Goal: Task Accomplishment & Management: Manage account settings

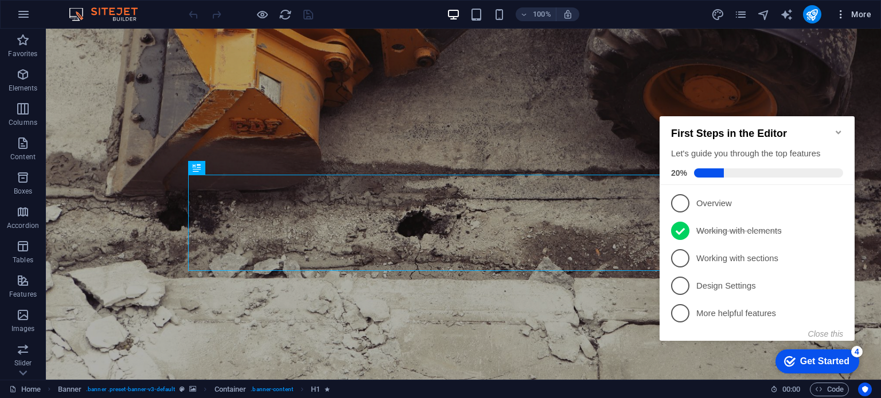
click at [841, 23] on button "More" at bounding box center [852, 14] width 45 height 18
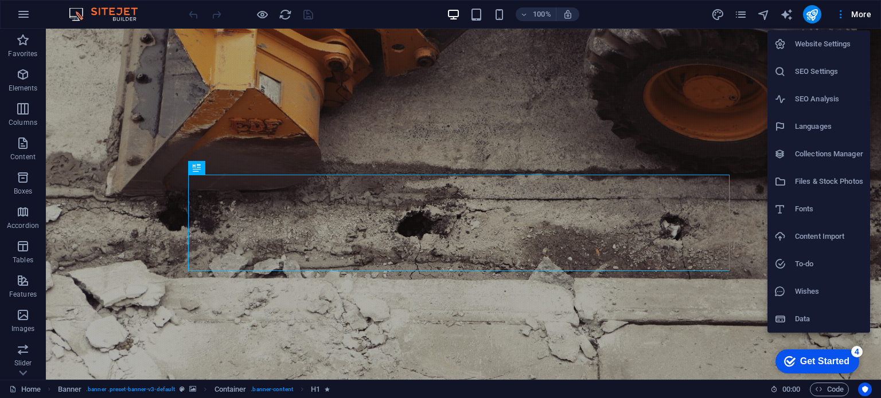
click at [22, 373] on div at bounding box center [440, 199] width 881 height 398
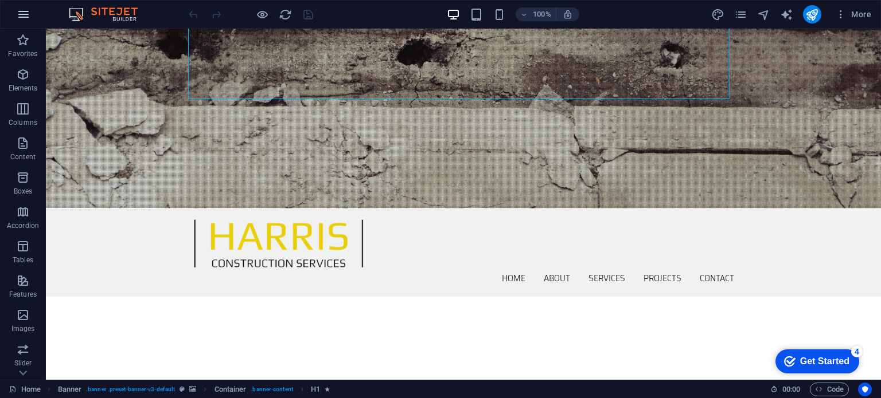
click at [25, 13] on icon "button" at bounding box center [24, 14] width 14 height 14
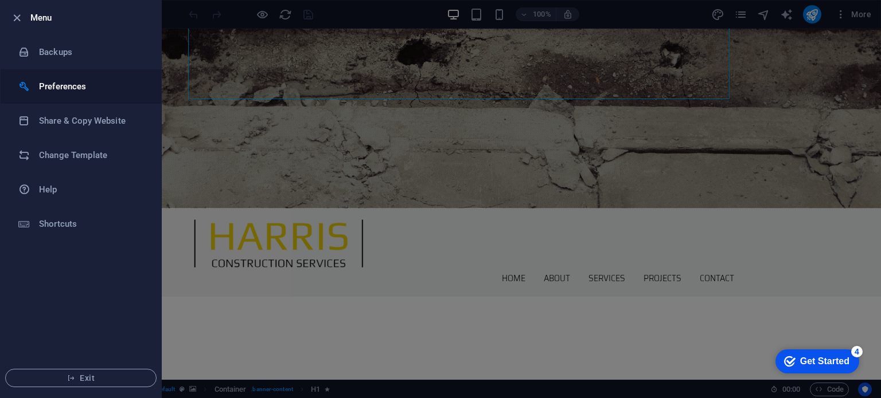
click at [57, 89] on h6 "Preferences" at bounding box center [92, 87] width 106 height 14
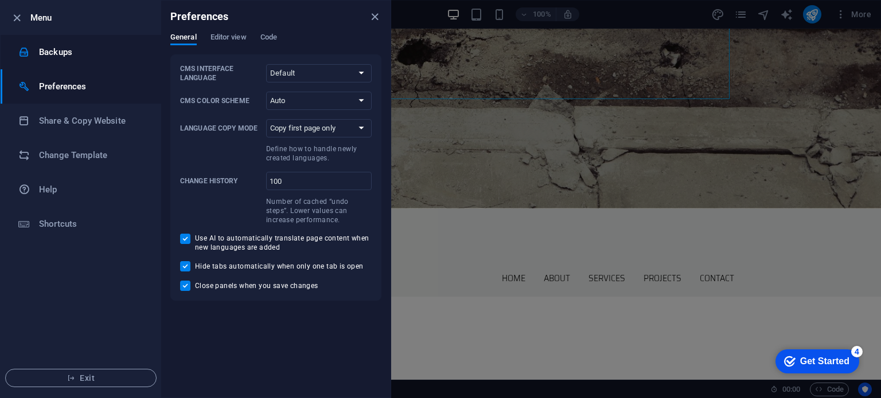
click at [57, 56] on h6 "Backups" at bounding box center [92, 52] width 106 height 14
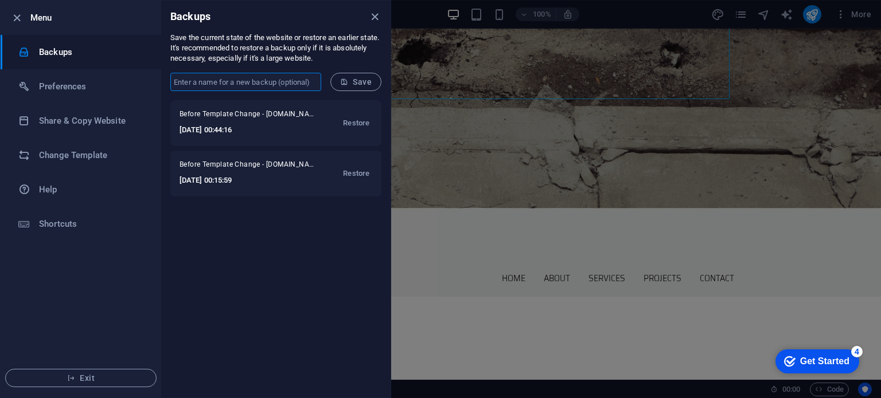
click at [172, 84] on input "text" at bounding box center [245, 82] width 151 height 18
click at [184, 249] on div "Before Template Change - [DOMAIN_NAME] [DATE] 00:44:16 Restore Before Template …" at bounding box center [275, 249] width 229 height 298
click at [98, 228] on h6 "Shortcuts" at bounding box center [92, 224] width 106 height 14
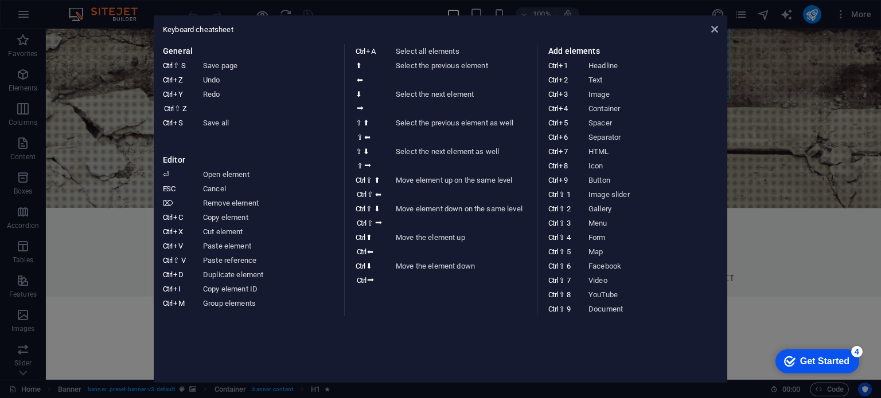
click at [732, 229] on aside "Keyboard cheatsheet General Ctrl ⇧ S Save page Ctrl Z Undo Ctrl Y Ctrl ⇧ Z Redo…" at bounding box center [440, 199] width 881 height 398
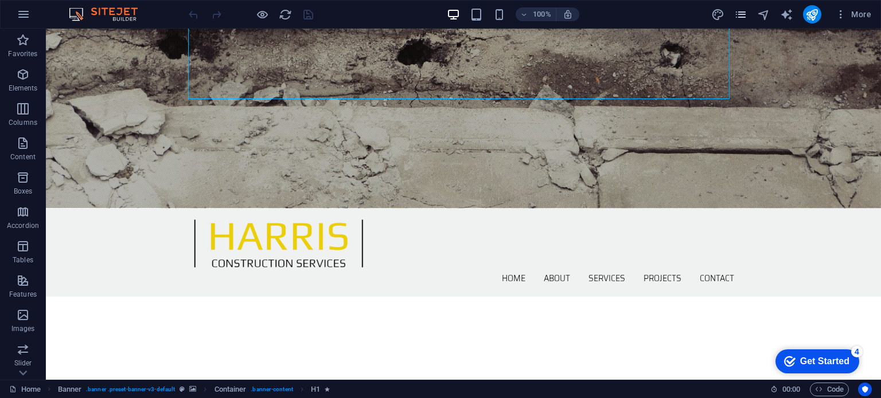
click at [741, 13] on icon "pages" at bounding box center [740, 14] width 13 height 13
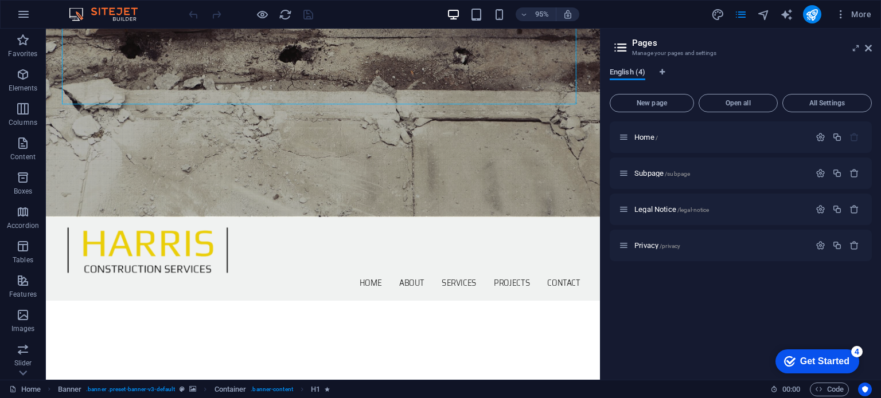
click at [626, 75] on span "English (4)" at bounding box center [627, 73] width 36 height 16
click at [847, 18] on span "More" at bounding box center [853, 14] width 36 height 11
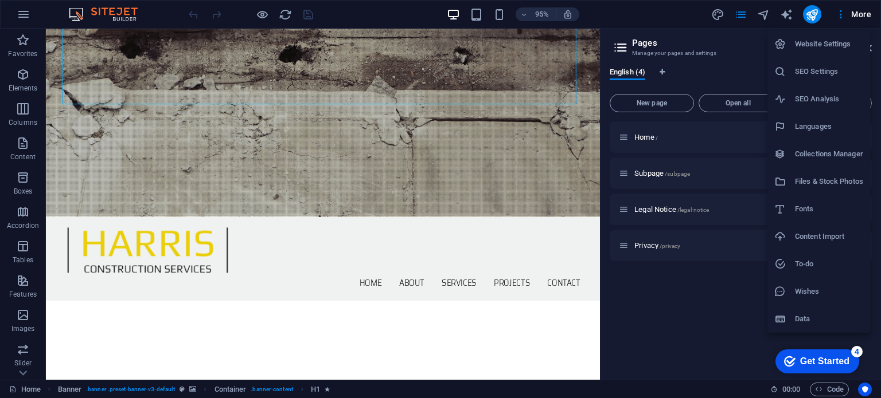
click at [839, 36] on li "Website Settings" at bounding box center [818, 44] width 103 height 28
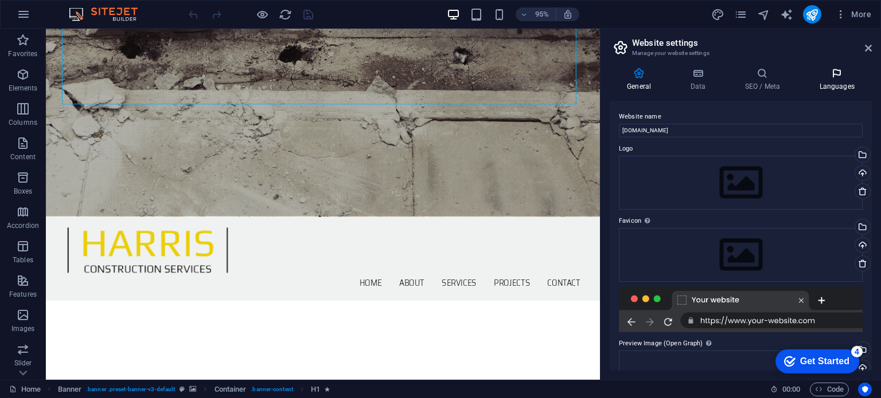
click at [839, 89] on h4 "Languages" at bounding box center [837, 80] width 70 height 24
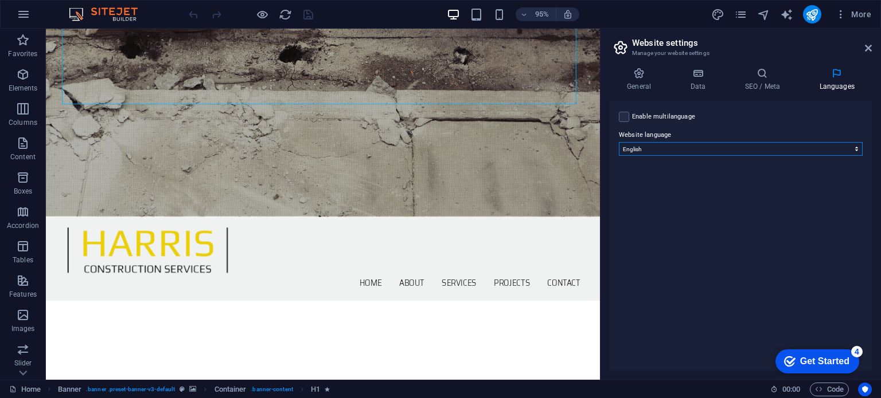
click at [738, 147] on select "Abkhazian Afar Afrikaans Akan Albanian Amharic Arabic Aragonese Armenian Assame…" at bounding box center [741, 149] width 244 height 14
select select "148"
click at [619, 142] on select "Abkhazian Afar Afrikaans Akan Albanian Amharic Arabic Aragonese Armenian Assame…" at bounding box center [741, 149] width 244 height 14
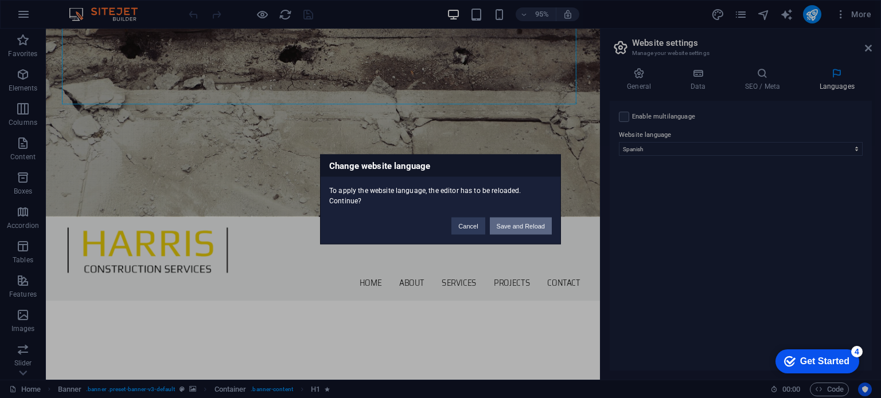
click at [519, 224] on button "Save and Reload" at bounding box center [521, 225] width 62 height 17
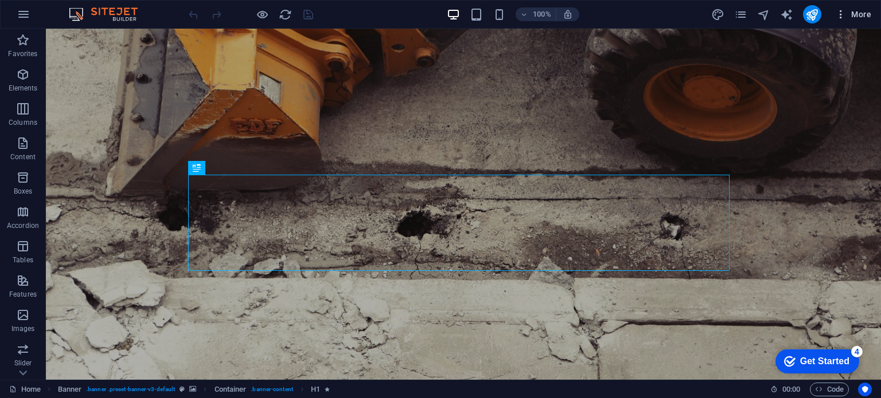
click at [838, 19] on icon "button" at bounding box center [840, 14] width 11 height 11
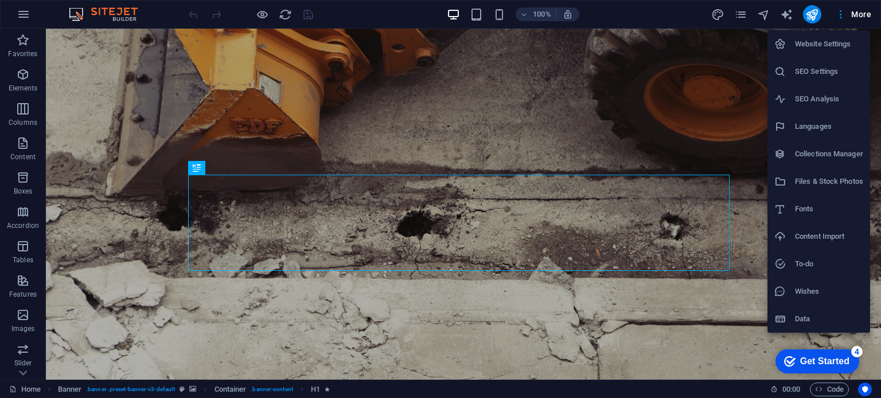
click at [819, 312] on h6 "Data" at bounding box center [829, 319] width 68 height 14
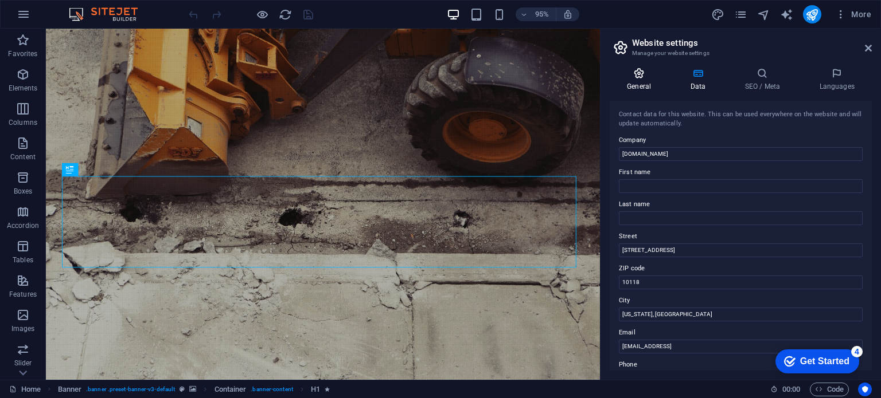
click at [647, 83] on h4 "General" at bounding box center [640, 80] width 63 height 24
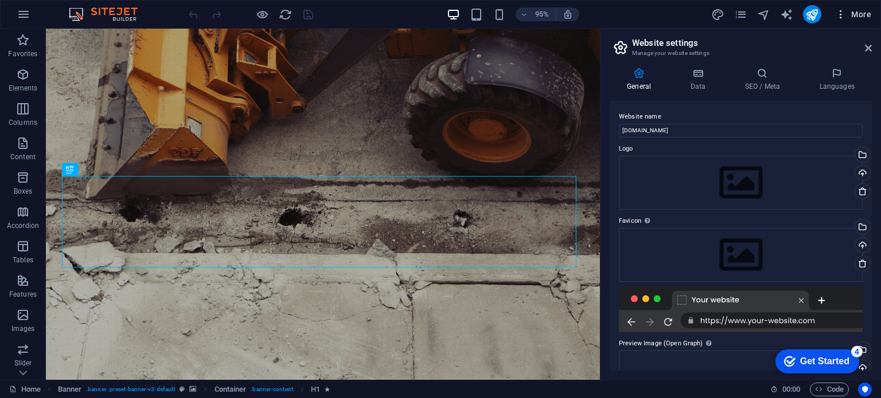
click at [842, 18] on icon "button" at bounding box center [840, 14] width 11 height 11
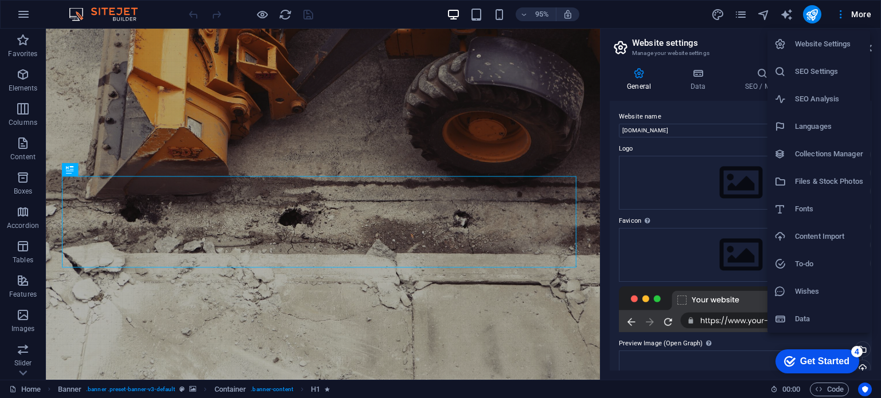
click at [775, 21] on div at bounding box center [440, 199] width 881 height 398
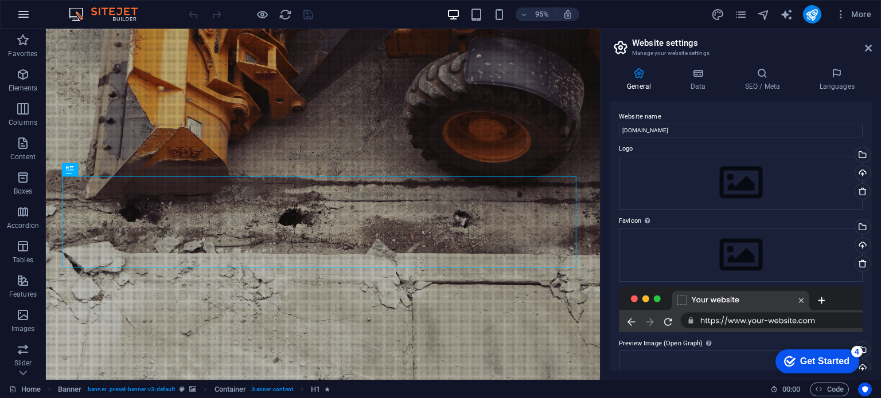
click at [21, 17] on icon "button" at bounding box center [24, 14] width 14 height 14
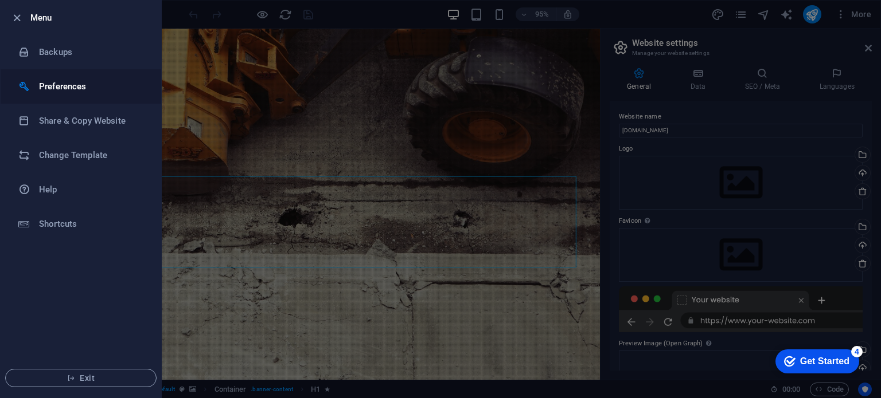
click at [54, 87] on h6 "Preferences" at bounding box center [92, 87] width 106 height 14
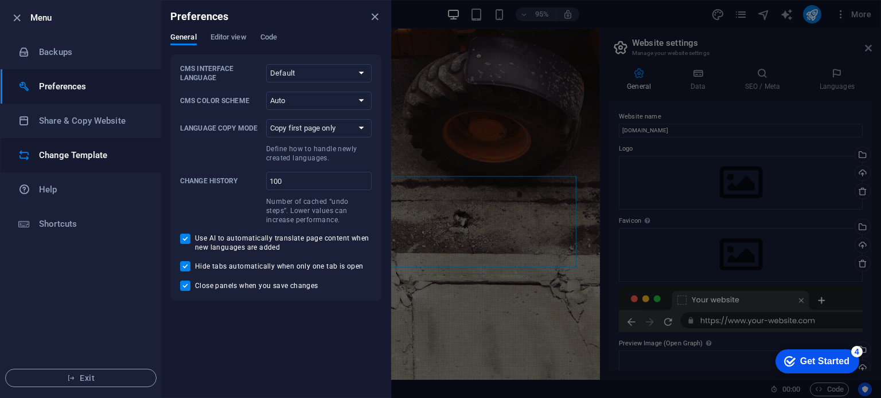
click at [87, 158] on h6 "Change Template" at bounding box center [92, 156] width 106 height 14
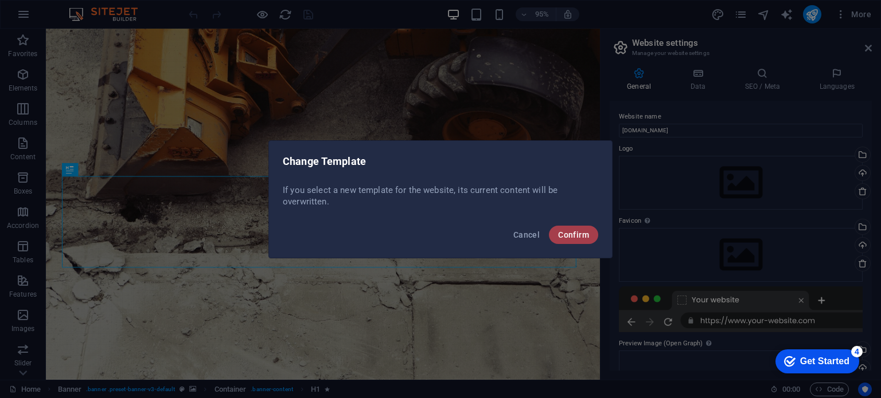
click at [581, 240] on button "Confirm" at bounding box center [573, 235] width 49 height 18
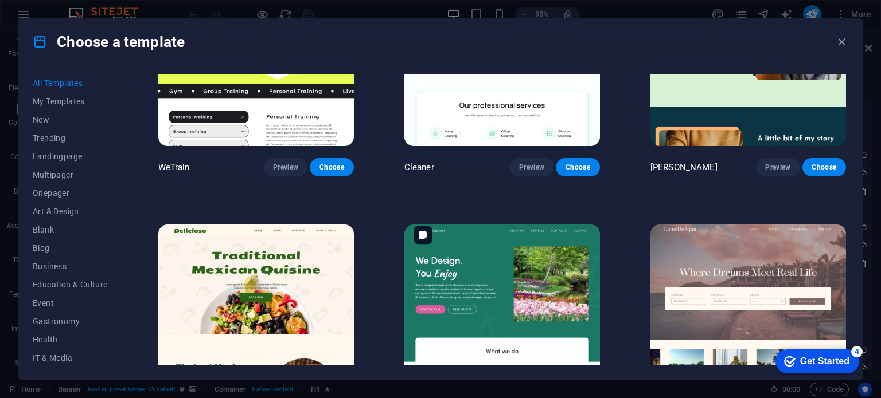
scroll to position [1892, 0]
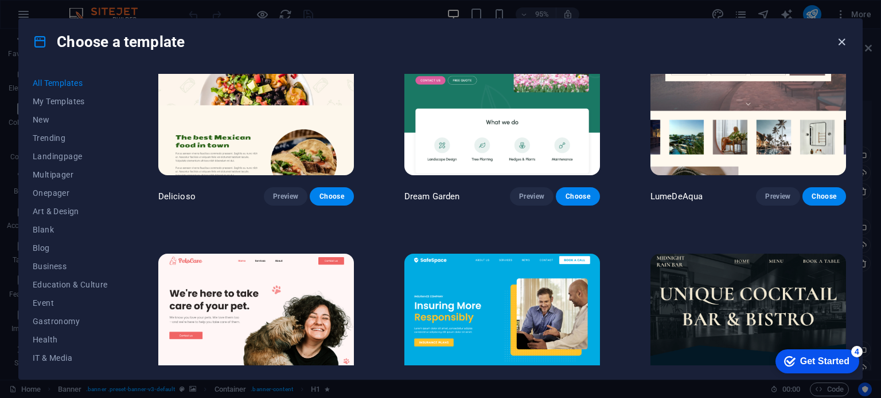
click at [838, 43] on icon "button" at bounding box center [841, 42] width 13 height 13
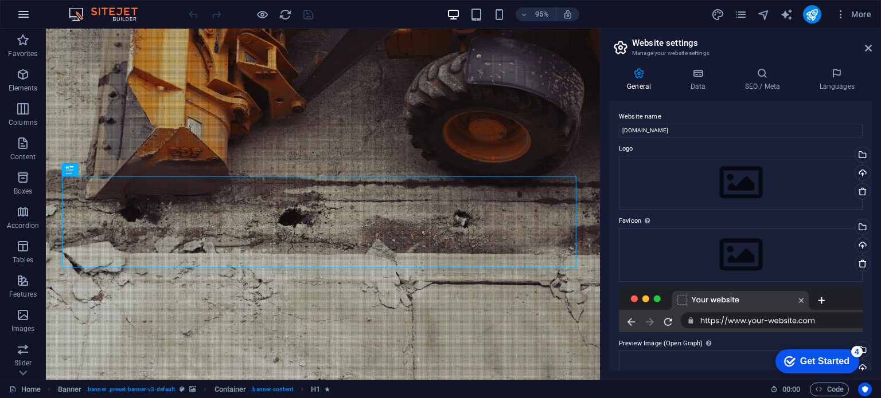
click at [27, 17] on icon "button" at bounding box center [24, 14] width 14 height 14
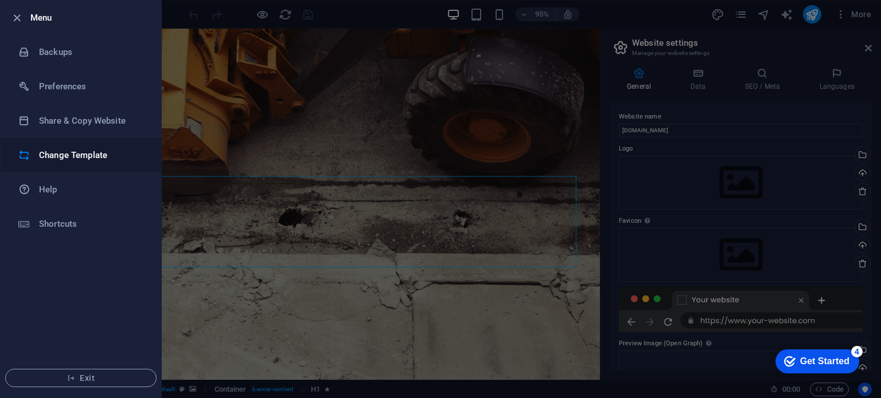
click at [65, 164] on li "Change Template" at bounding box center [81, 155] width 161 height 34
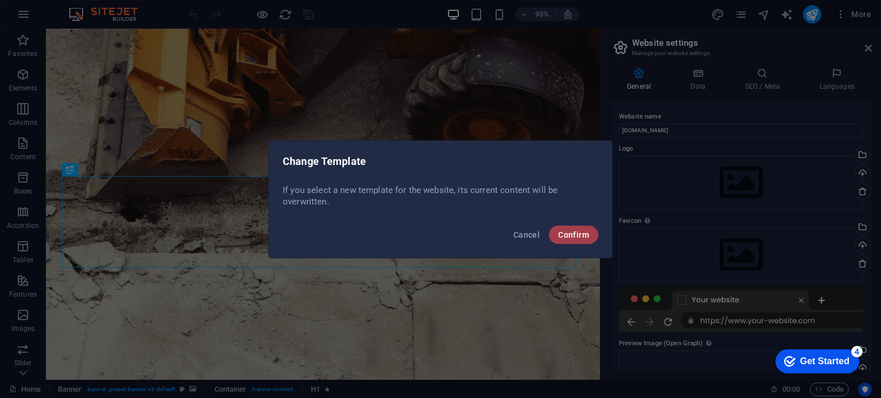
click at [587, 239] on span "Confirm" at bounding box center [573, 234] width 31 height 9
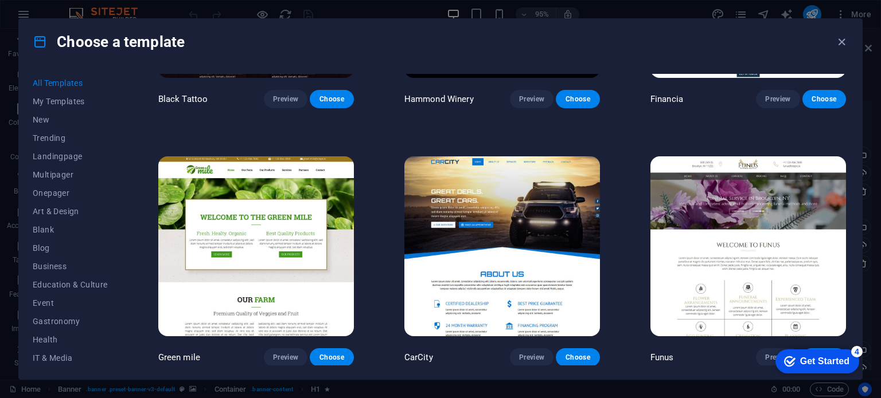
scroll to position [7511, 0]
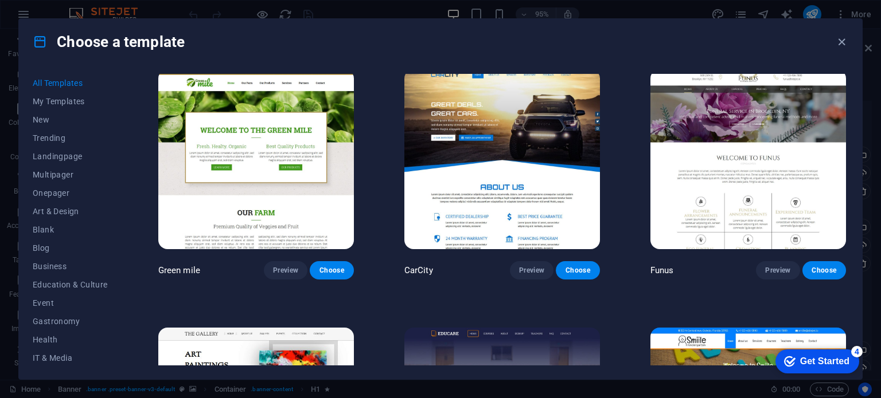
click at [5, 240] on div "Choose a template All Templates My Templates New Trending Landingpage Multipage…" at bounding box center [440, 199] width 881 height 398
click at [844, 46] on icon "button" at bounding box center [841, 42] width 13 height 13
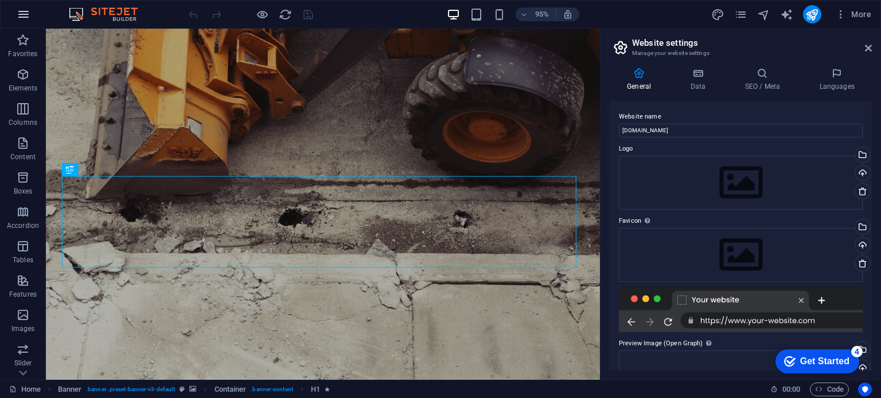
click at [28, 21] on button "button" at bounding box center [24, 15] width 28 height 28
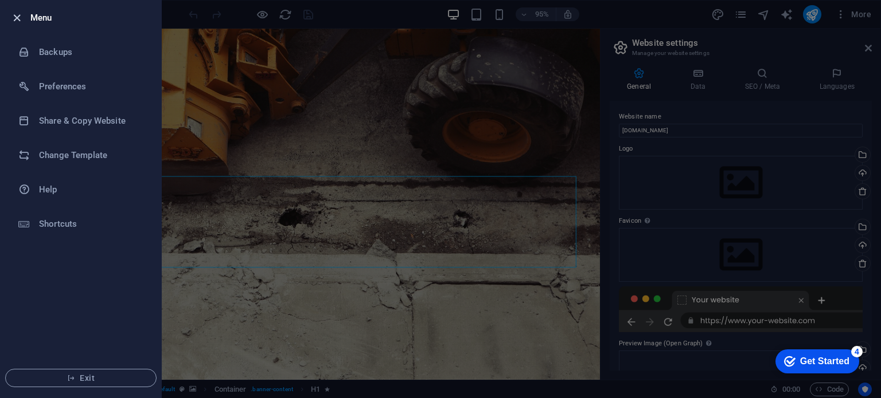
click at [17, 18] on icon "button" at bounding box center [16, 17] width 13 height 13
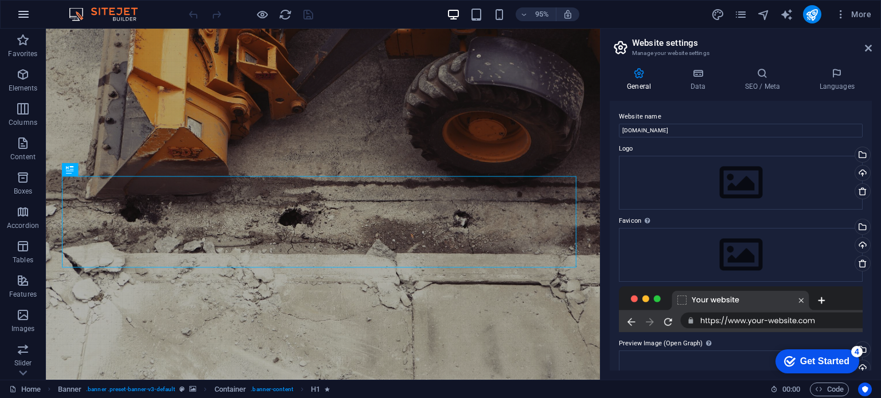
click at [21, 13] on icon "button" at bounding box center [24, 14] width 14 height 14
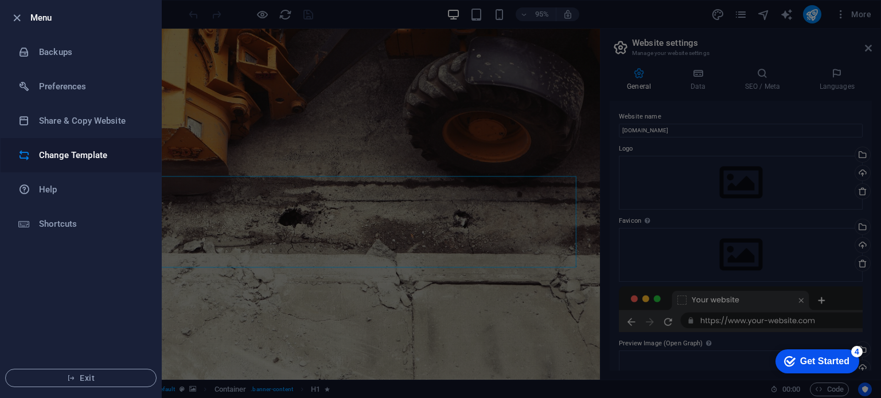
click at [96, 155] on h6 "Change Template" at bounding box center [92, 156] width 106 height 14
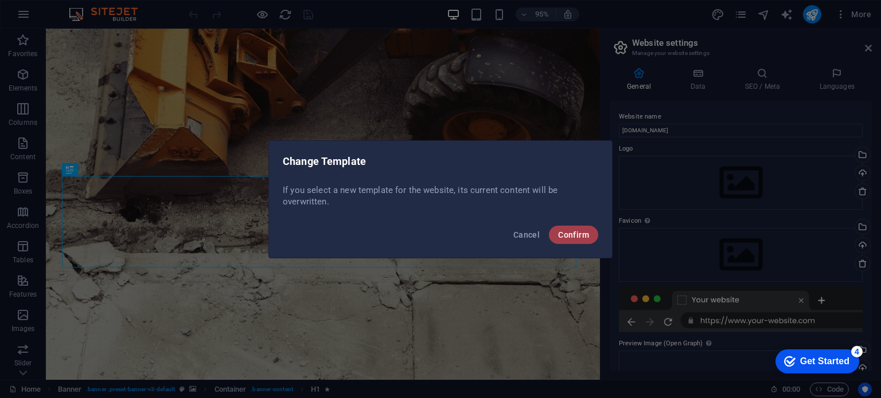
click at [584, 240] on button "Confirm" at bounding box center [573, 235] width 49 height 18
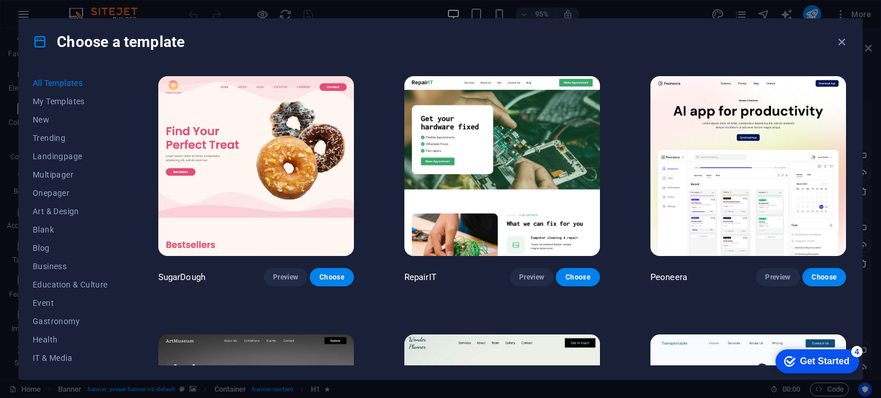
click at [832, 45] on div "Choose a template" at bounding box center [440, 42] width 843 height 46
click at [842, 42] on icon "button" at bounding box center [841, 42] width 13 height 13
